Goal: Task Accomplishment & Management: Manage account settings

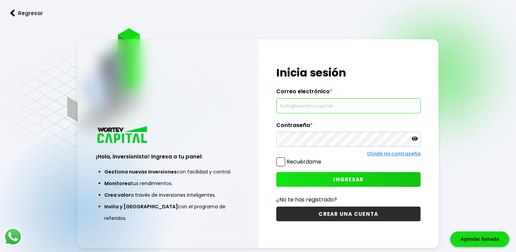
click at [334, 107] on input "text" at bounding box center [348, 106] width 138 height 14
type input "[EMAIL_ADDRESS][DOMAIN_NAME]"
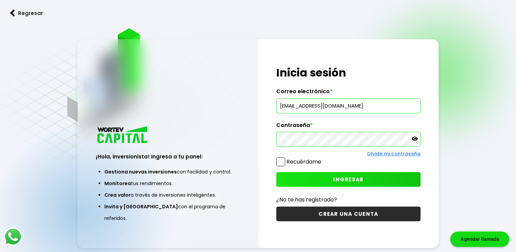
click at [339, 178] on span "INGRESAR" at bounding box center [348, 179] width 30 height 7
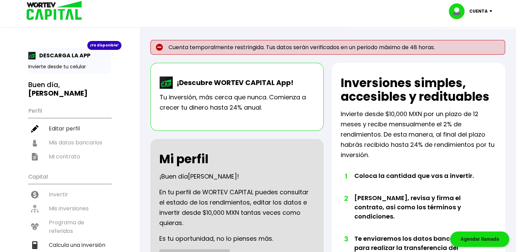
click at [87, 135] on ul "Perfil Editar perfil Mis datos bancarios Mi contrato" at bounding box center [69, 133] width 83 height 60
click at [82, 132] on ul "Perfil Editar perfil Mis datos bancarios Mi contrato" at bounding box center [69, 133] width 83 height 60
click at [63, 121] on li "Editar perfil" at bounding box center [69, 128] width 83 height 14
select select "Hombre"
select select "Secundaria"
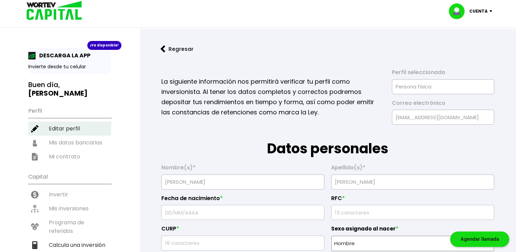
type input "[DATE]"
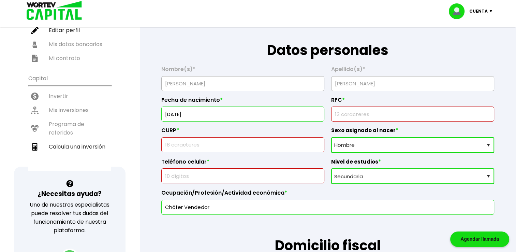
scroll to position [102, 0]
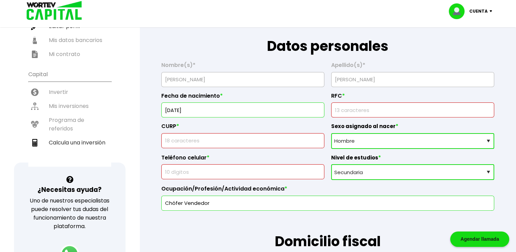
click at [234, 144] on input "text" at bounding box center [242, 140] width 157 height 14
type input "LOLR800923HOCPPB03"
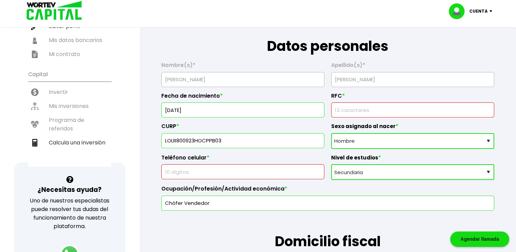
click at [214, 168] on input "text" at bounding box center [242, 171] width 157 height 14
type input "9711269236"
type input "[PERSON_NAME]"
type input "[EMAIL_ADDRESS][DOMAIN_NAME]"
click at [351, 108] on input "rfc" at bounding box center [412, 110] width 157 height 14
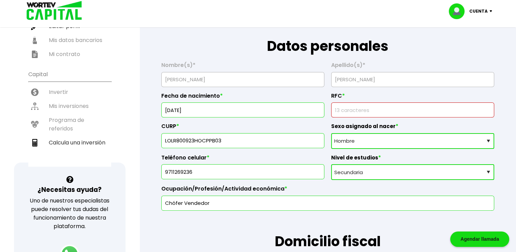
type input "LOLR800923"
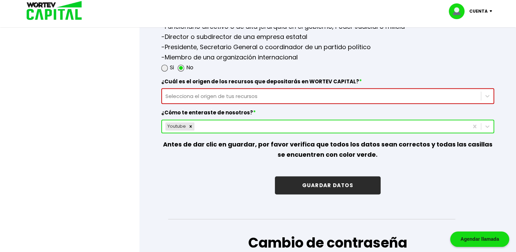
scroll to position [989, 0]
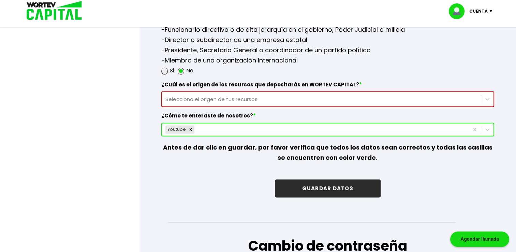
click at [490, 10] on img at bounding box center [492, 11] width 9 height 2
click at [412, 61] on p "-Jefe de Estado o Jefe de Gobierno, líder político o Embajador -Funcionario dir…" at bounding box center [327, 39] width 333 height 51
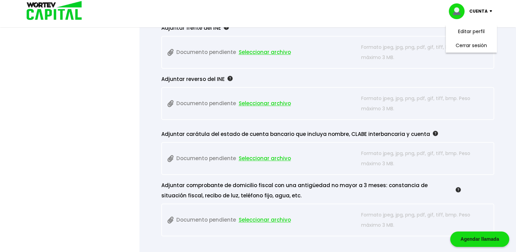
scroll to position [614, 0]
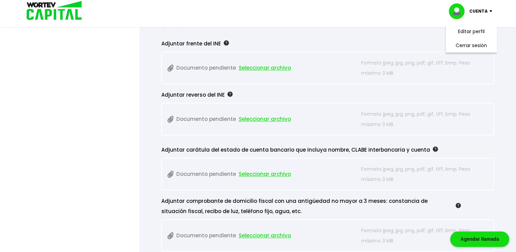
click at [433, 147] on img at bounding box center [435, 148] width 5 height 5
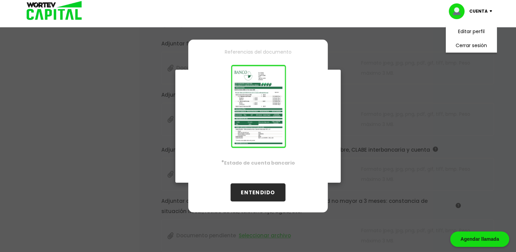
click at [262, 190] on button "ENTENDIDO" at bounding box center [258, 192] width 55 height 18
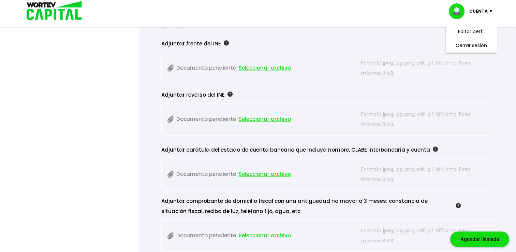
click at [228, 92] on img at bounding box center [230, 93] width 5 height 5
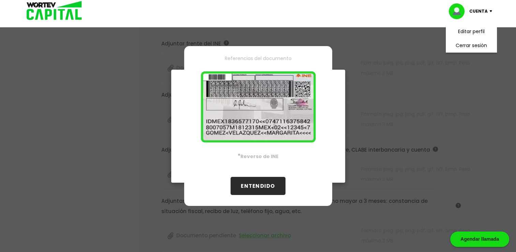
click at [258, 189] on button "ENTENDIDO" at bounding box center [258, 186] width 55 height 18
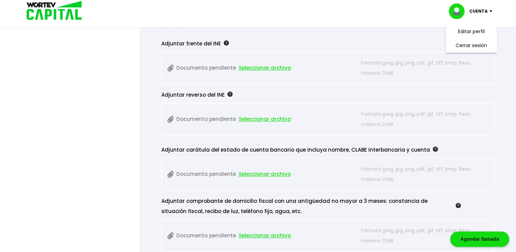
click at [459, 204] on img at bounding box center [458, 205] width 5 height 5
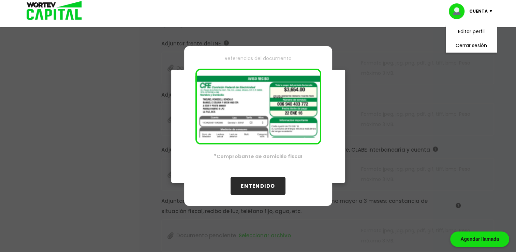
click at [459, 204] on div "Referencias del documento · Comprobante de domicilio fiscal ENTENDIDO" at bounding box center [258, 126] width 516 height 252
click at [258, 185] on button "ENTENDIDO" at bounding box center [258, 186] width 55 height 18
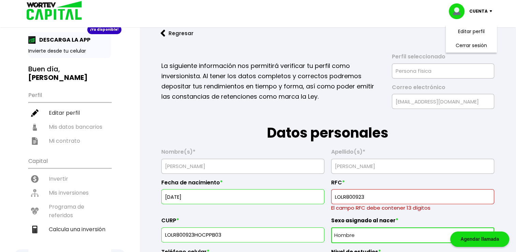
scroll to position [0, 0]
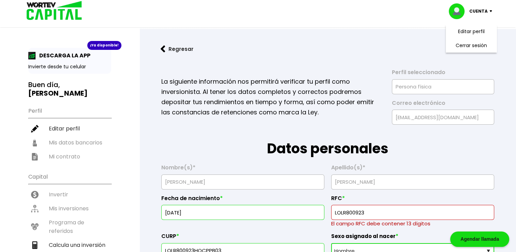
click at [169, 46] on button "Regresar" at bounding box center [176, 49] width 53 height 18
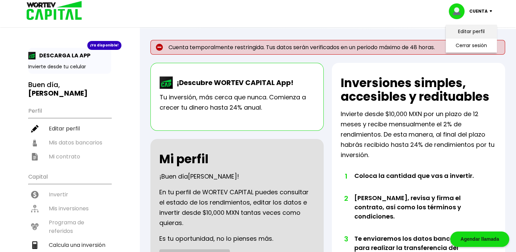
click at [466, 34] on link "Editar perfil" at bounding box center [471, 31] width 27 height 7
select select "Hombre"
select select "Secundaria"
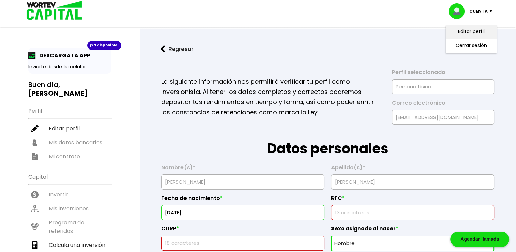
click at [466, 34] on link "Editar perfil" at bounding box center [471, 31] width 27 height 7
click at [490, 11] on img at bounding box center [492, 11] width 9 height 2
click at [68, 149] on ul "Perfil Editar perfil Mis datos bancarios Mi contrato" at bounding box center [69, 133] width 83 height 60
click at [69, 145] on ul "Perfil Editar perfil Mis datos bancarios Mi contrato" at bounding box center [69, 133] width 83 height 60
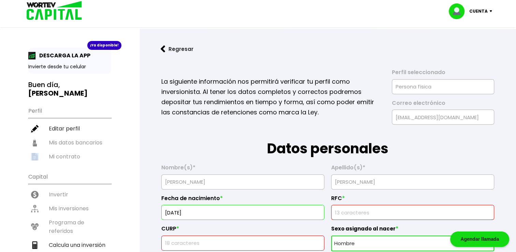
click at [69, 145] on ul "Perfil Editar perfil Mis datos bancarios Mi contrato" at bounding box center [69, 133] width 83 height 60
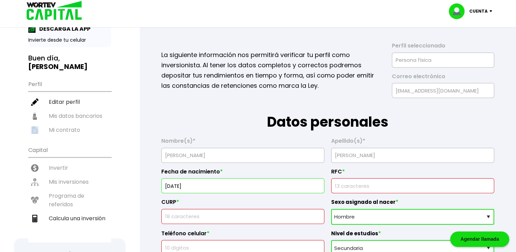
scroll to position [34, 0]
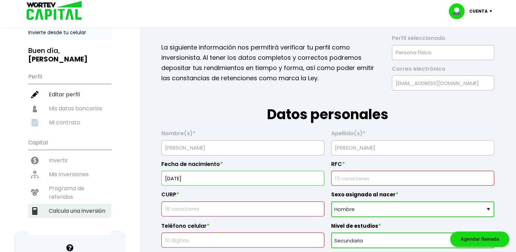
click at [68, 204] on li "Calcula una inversión" at bounding box center [69, 211] width 83 height 14
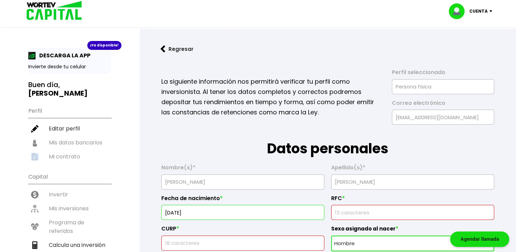
select select "1"
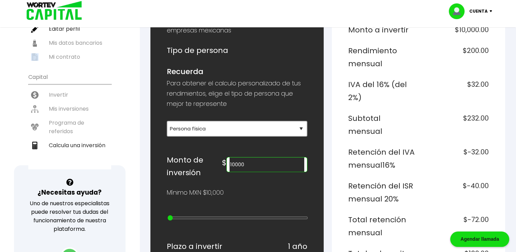
scroll to position [102, 0]
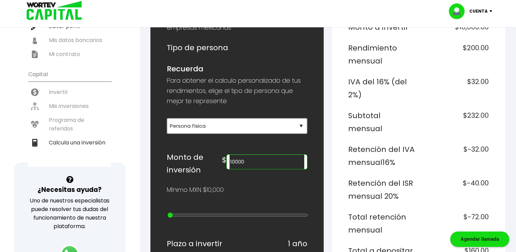
click at [269, 163] on input "10000" at bounding box center [267, 162] width 75 height 14
type input "1"
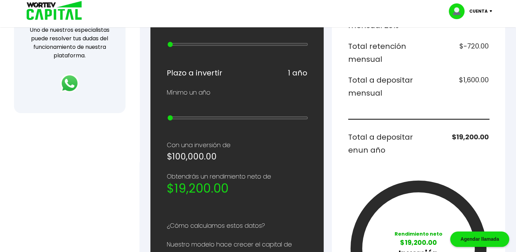
scroll to position [239, 0]
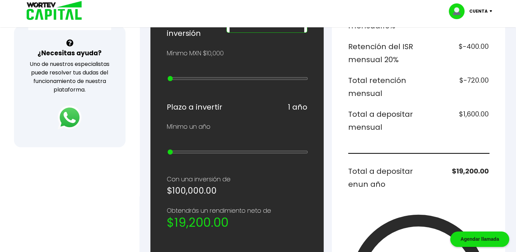
type input "100000"
click at [65, 112] on img at bounding box center [70, 117] width 24 height 24
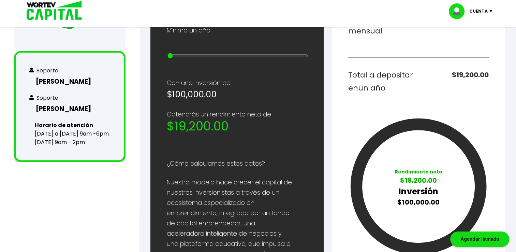
scroll to position [287, 0]
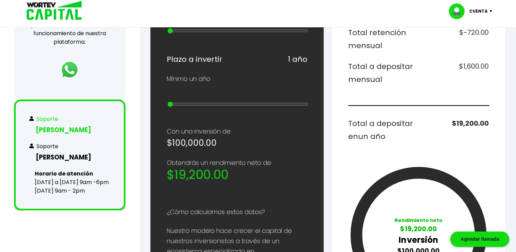
click at [70, 128] on h3 "[PERSON_NAME]" at bounding box center [69, 130] width 81 height 10
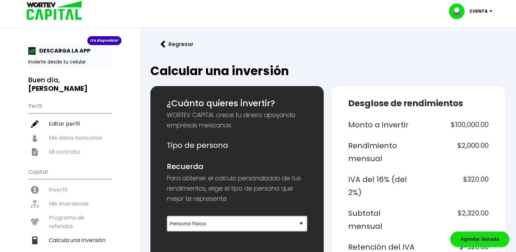
scroll to position [0, 0]
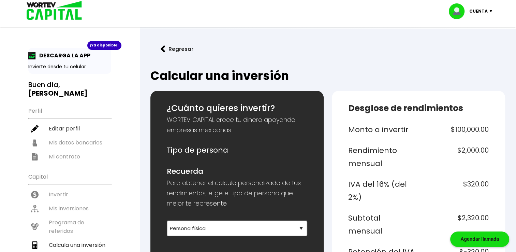
click at [161, 49] on img at bounding box center [163, 48] width 5 height 7
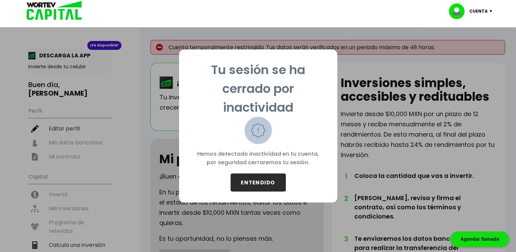
click at [263, 179] on button "ENTENDIDO" at bounding box center [258, 182] width 55 height 18
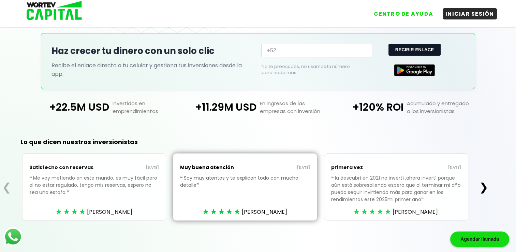
scroll to position [139, 0]
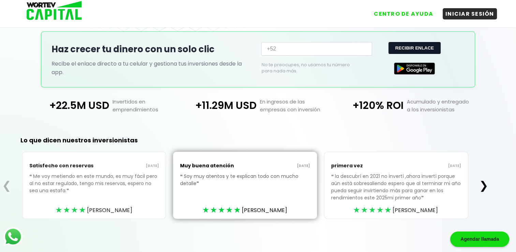
click at [487, 185] on button "❯" at bounding box center [483, 185] width 13 height 14
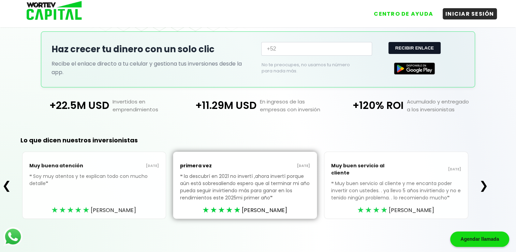
click at [488, 185] on button "❯" at bounding box center [483, 185] width 13 height 14
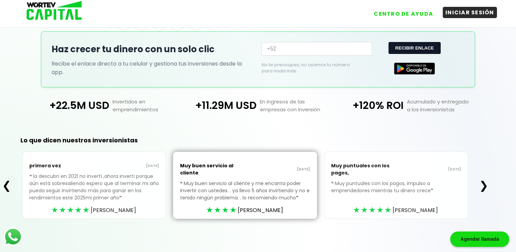
click at [463, 10] on button "INICIAR SESIÓN" at bounding box center [470, 12] width 54 height 11
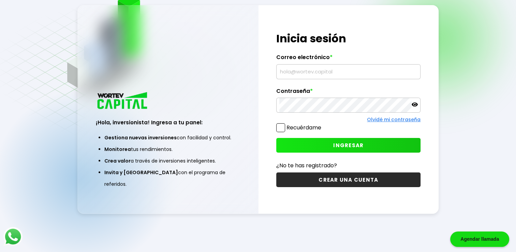
scroll to position [34, 0]
click at [343, 73] on input "text" at bounding box center [348, 71] width 138 height 14
type input "[EMAIL_ADDRESS][DOMAIN_NAME]"
click at [414, 106] on icon at bounding box center [415, 104] width 6 height 4
click at [348, 141] on button "INGRESAR" at bounding box center [348, 145] width 144 height 15
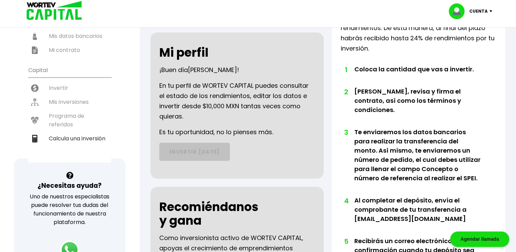
scroll to position [68, 0]
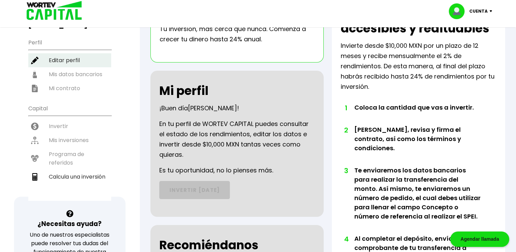
click at [75, 53] on li "Editar perfil" at bounding box center [69, 60] width 83 height 14
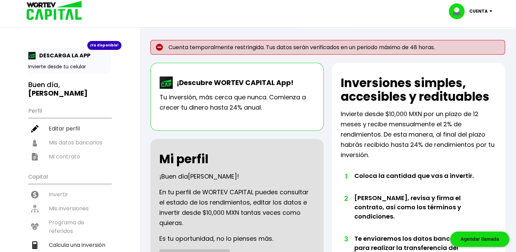
select select "Hombre"
select select "Secundaria"
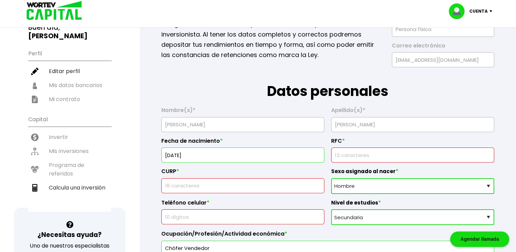
scroll to position [68, 0]
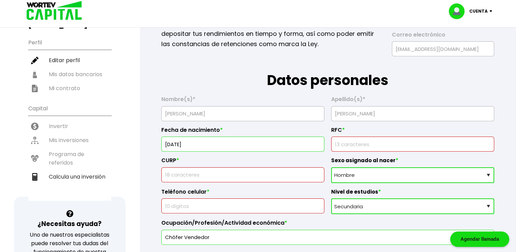
click at [232, 176] on input "text" at bounding box center [242, 175] width 157 height 14
type input "LOLR800923HOCPPB03"
type input "LOLR800923"
type input "9711269236"
type input "[PERSON_NAME]"
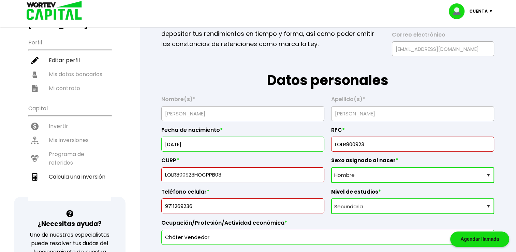
type input "[EMAIL_ADDRESS][DOMAIN_NAME]"
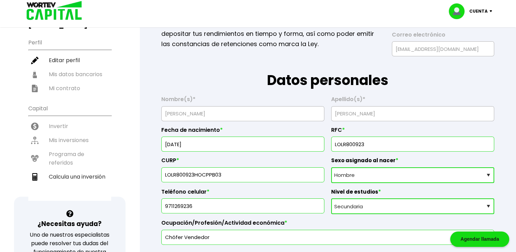
click at [379, 143] on input "rfc" at bounding box center [412, 144] width 157 height 14
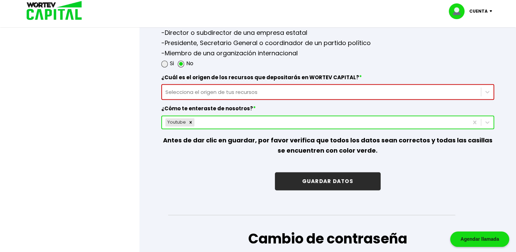
scroll to position [989, 0]
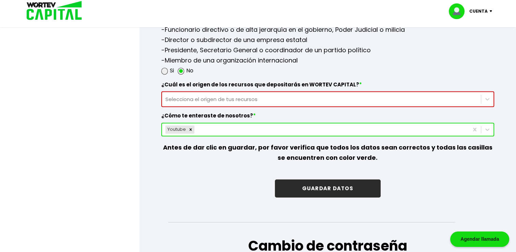
click at [386, 149] on p "Antes de dar clic en guardar, por favor verifica que todos los datos sean corre…" at bounding box center [327, 152] width 333 height 33
click at [480, 10] on p "Cuenta" at bounding box center [478, 11] width 18 height 10
click at [474, 43] on li "Cerrar sesión" at bounding box center [471, 46] width 55 height 14
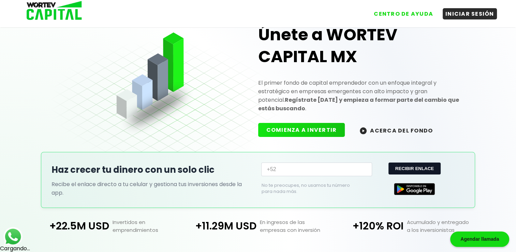
scroll to position [139, 0]
